Goal: Task Accomplishment & Management: Manage account settings

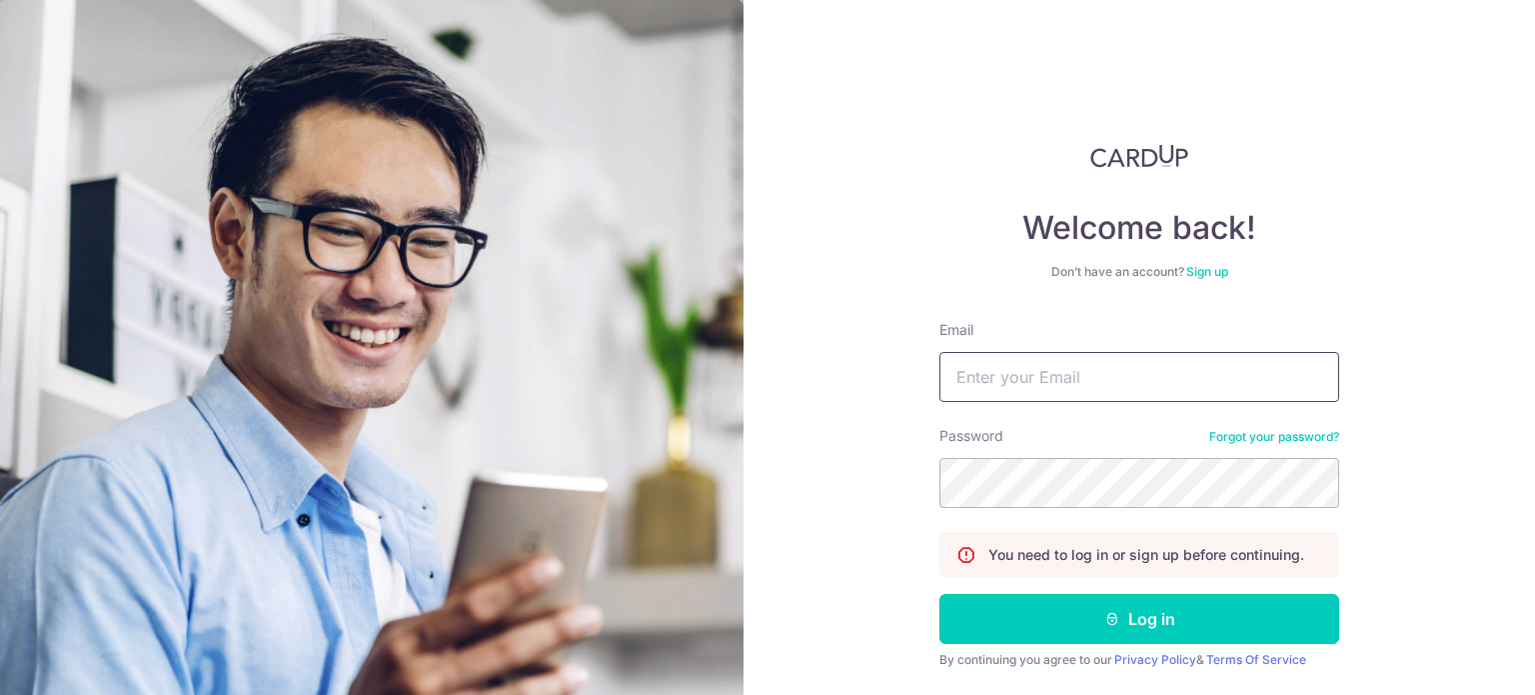
click at [1003, 371] on input "Email" at bounding box center [1139, 377] width 400 height 50
type input "[EMAIL_ADDRESS][DOMAIN_NAME]"
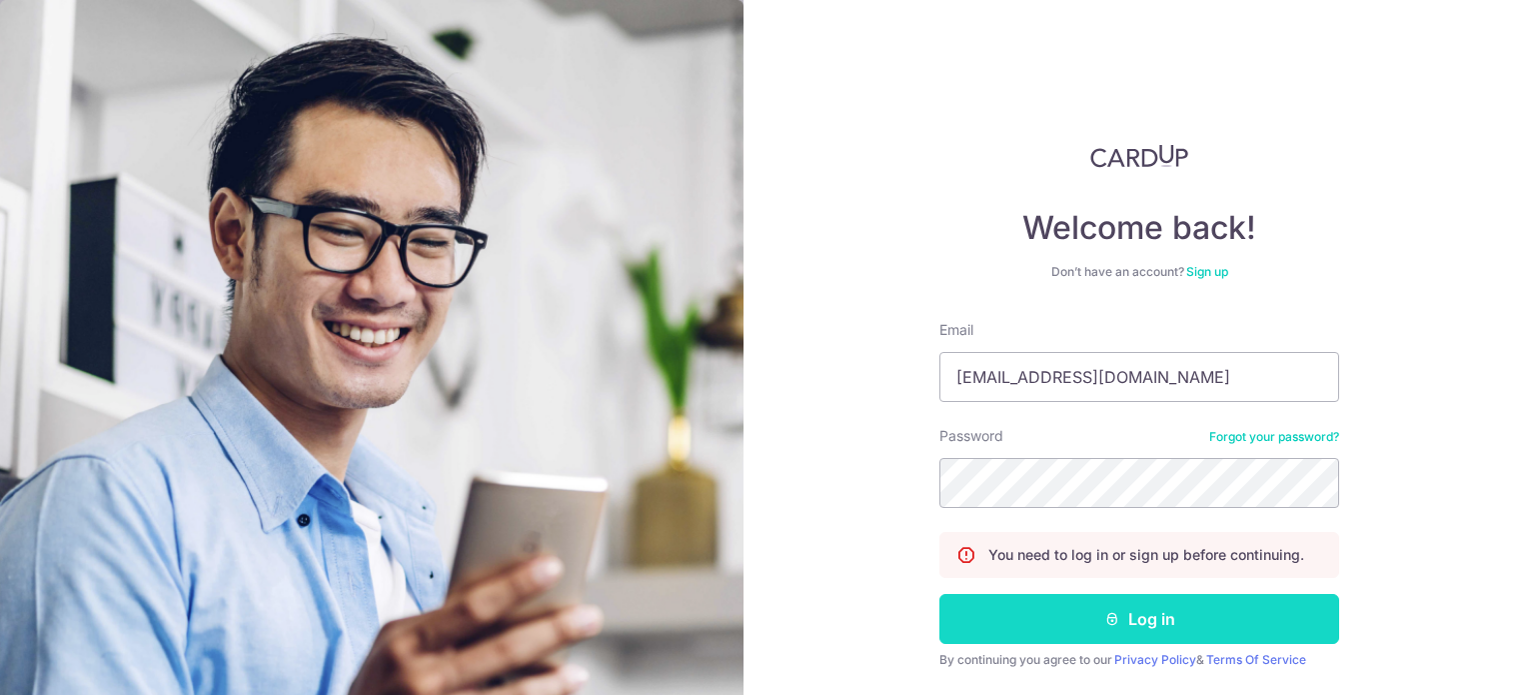
click at [972, 605] on button "Log in" at bounding box center [1139, 619] width 400 height 50
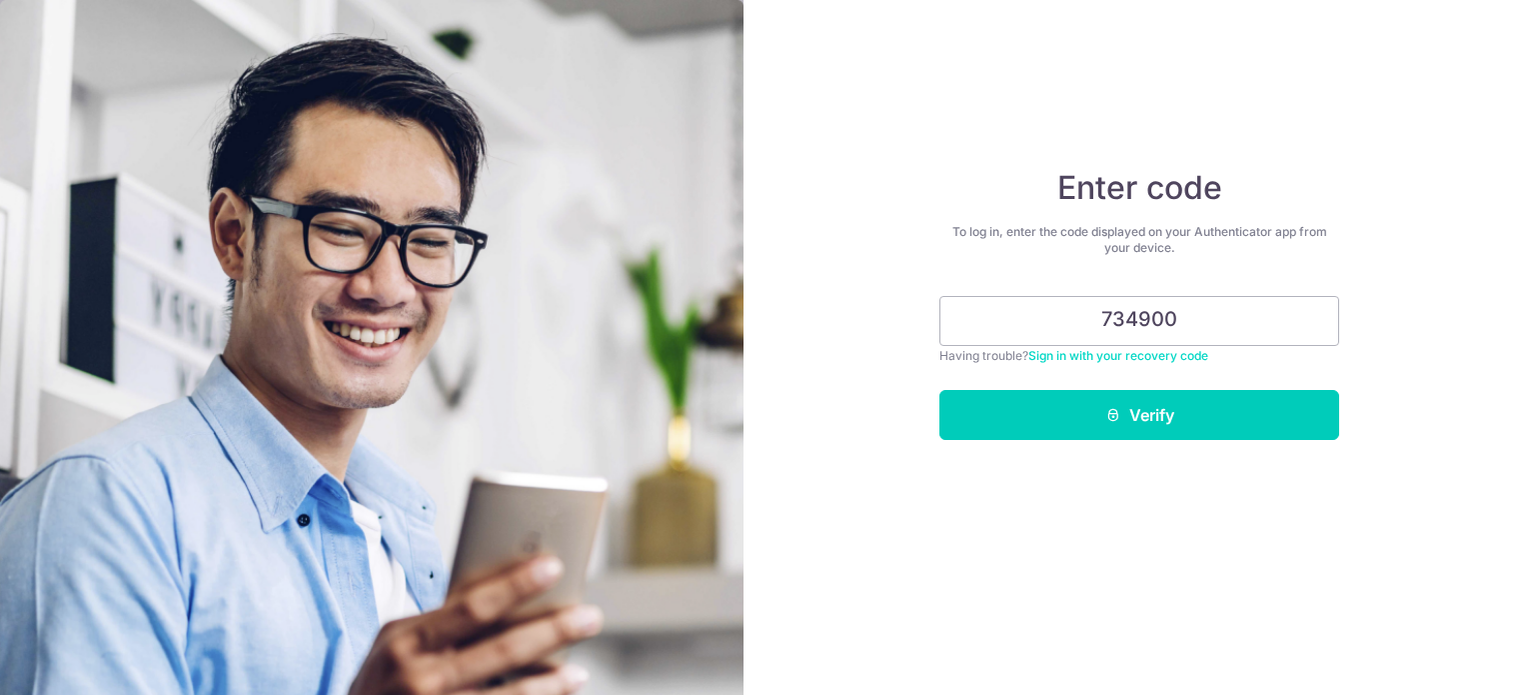
type input "734900"
click at [939, 390] on button "Verify" at bounding box center [1139, 415] width 400 height 50
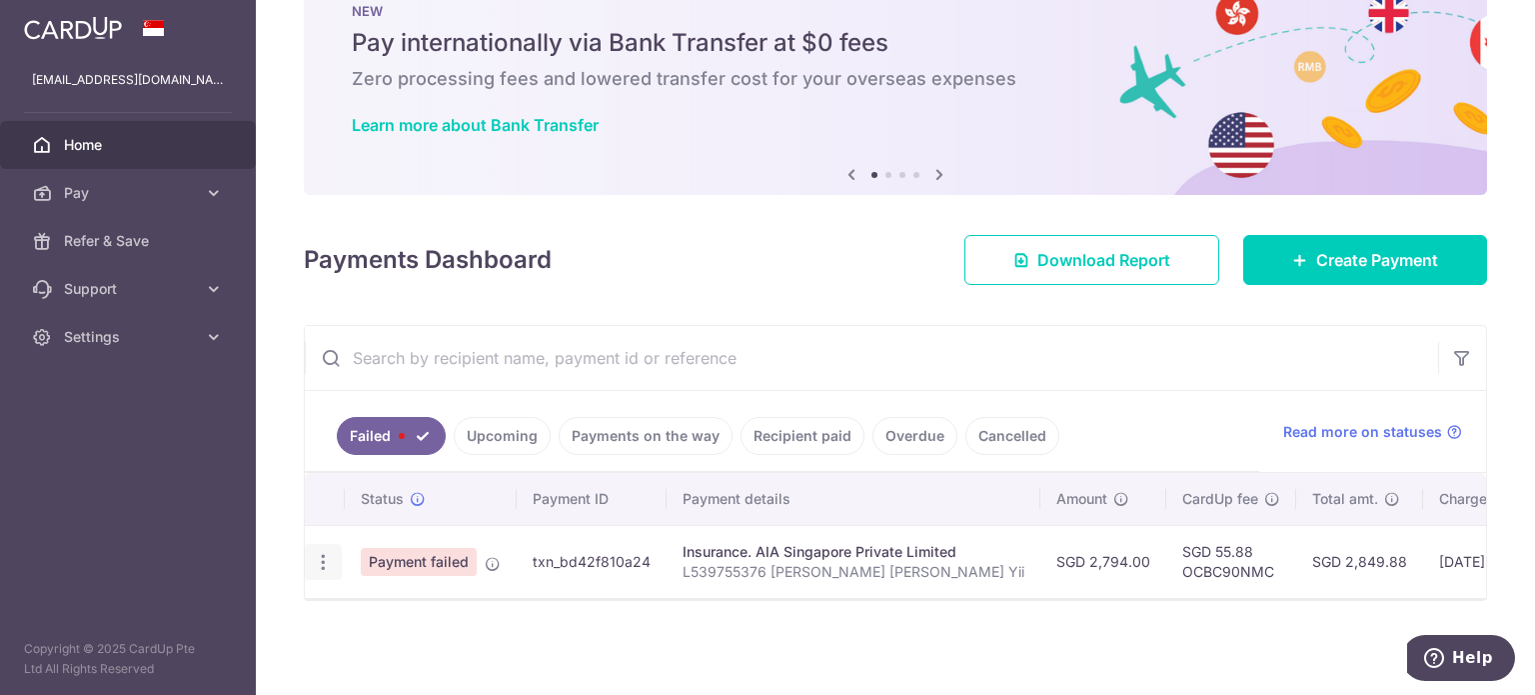
click at [330, 554] on icon "button" at bounding box center [323, 562] width 21 height 21
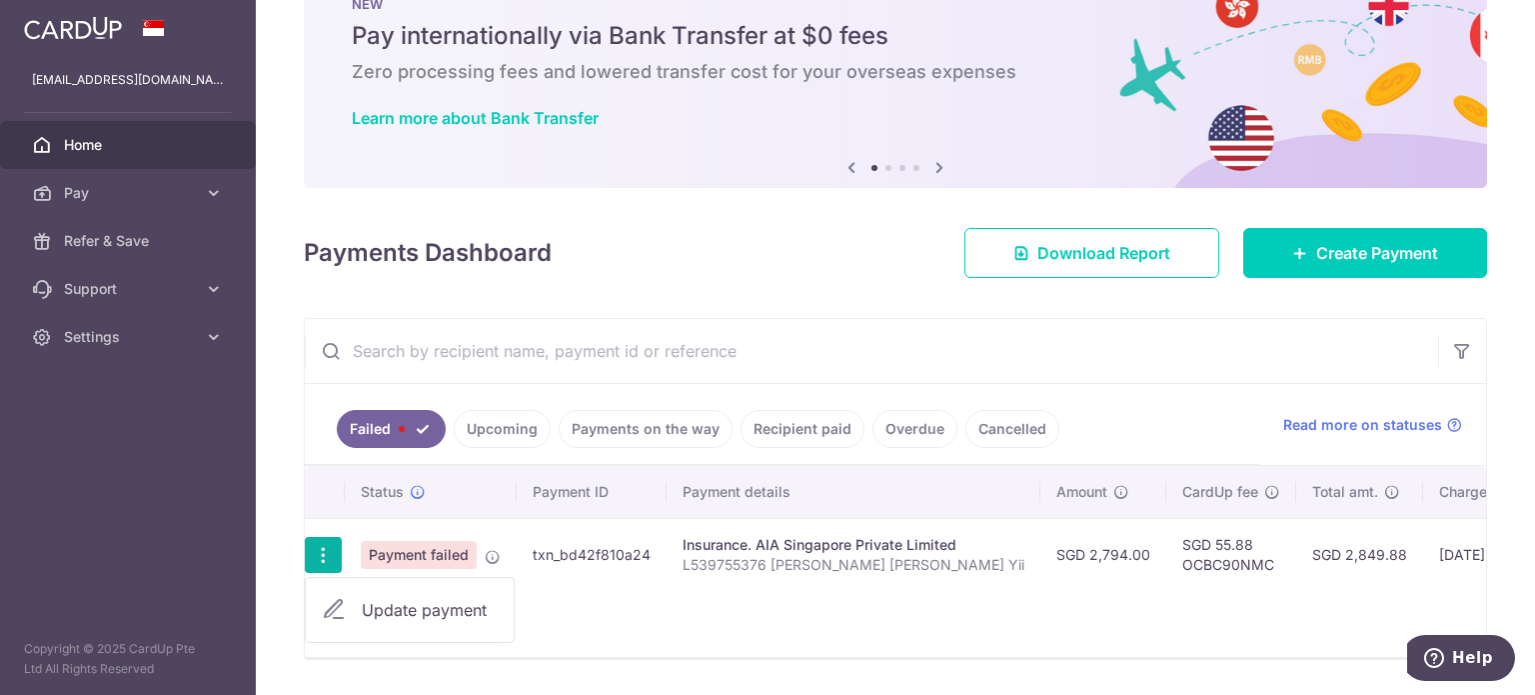
click at [414, 605] on span "Update payment" at bounding box center [430, 610] width 136 height 24
radio input "true"
type input "2,794.00"
type input "L539755376 Eugenie Pui Ang Yii"
type input "OCBC90NMC"
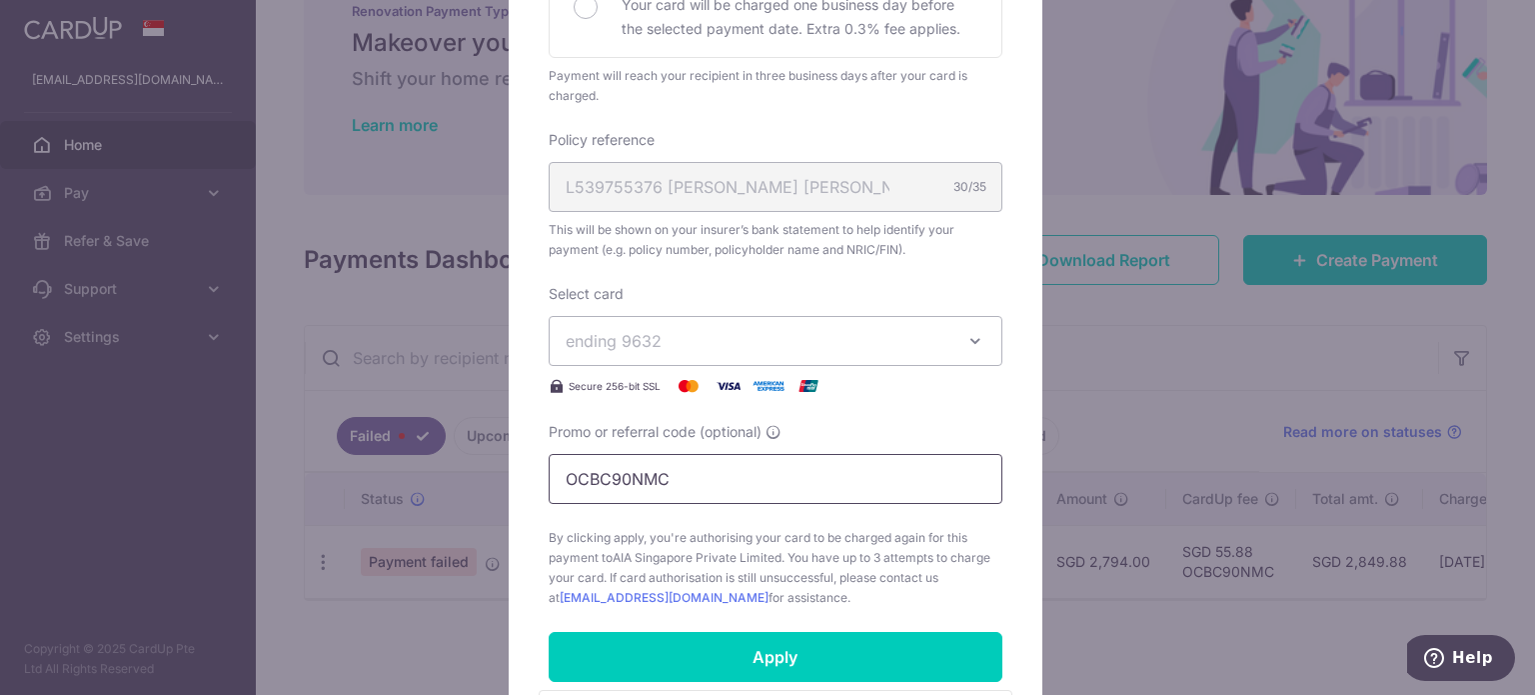
scroll to position [920, 0]
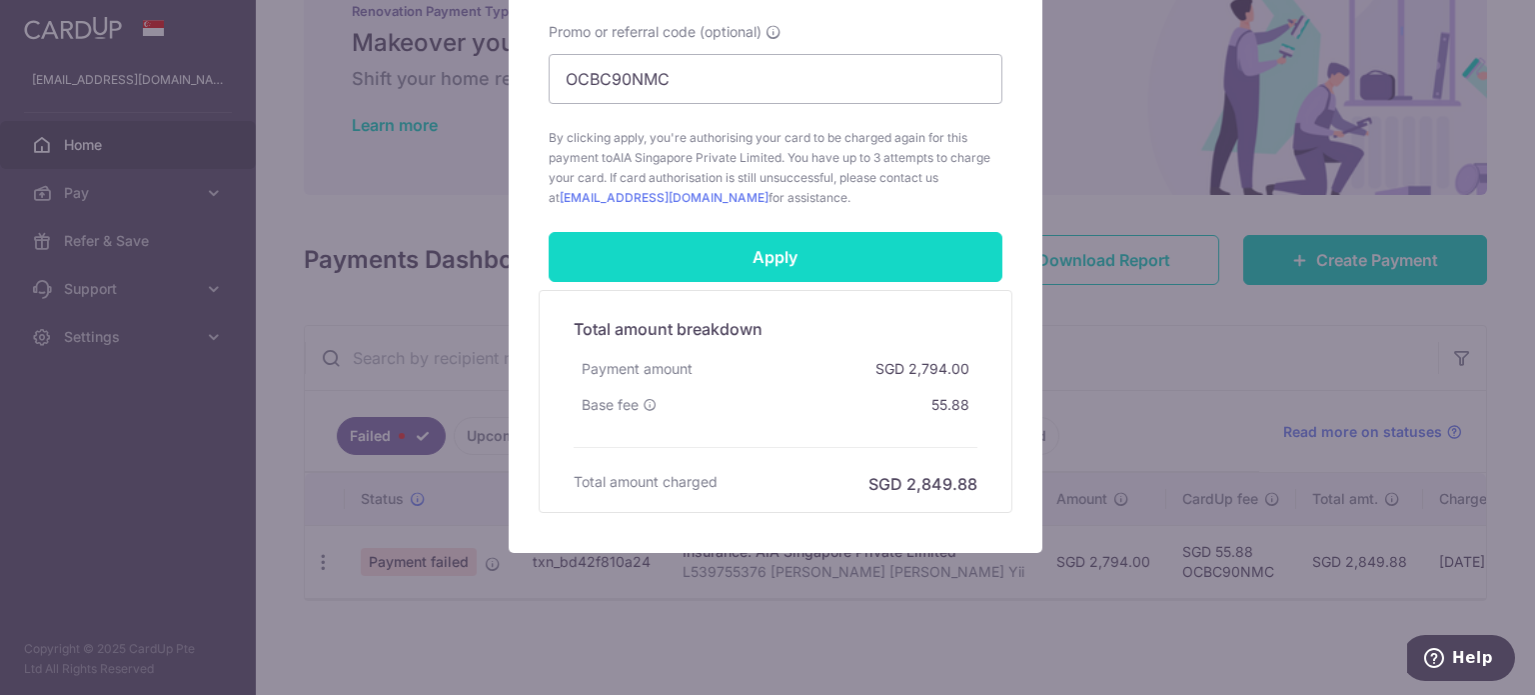
click at [789, 263] on input "Apply" at bounding box center [776, 257] width 454 height 50
